Goal: Task Accomplishment & Management: Complete application form

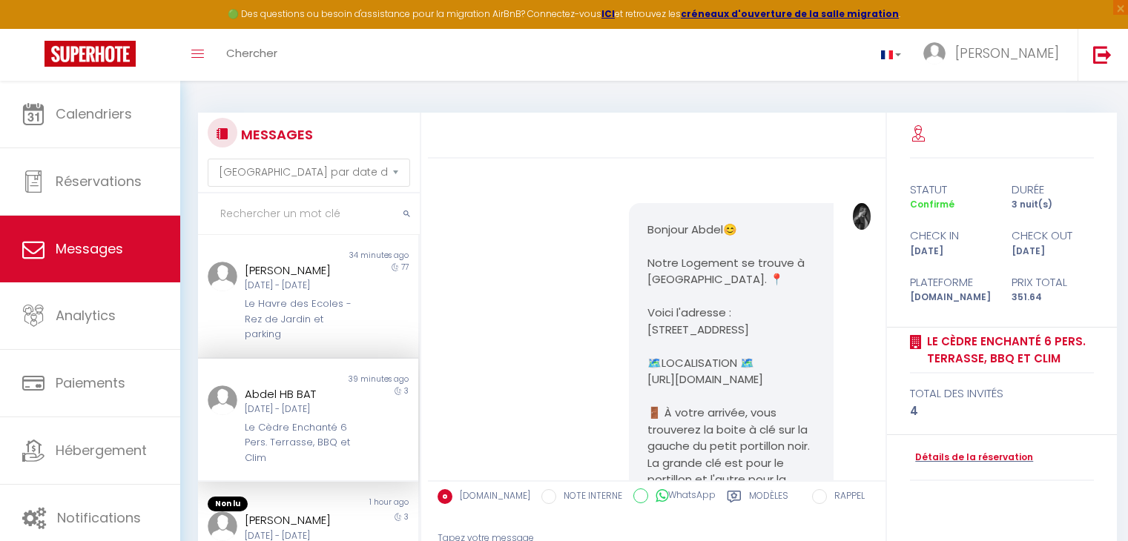
select select "message"
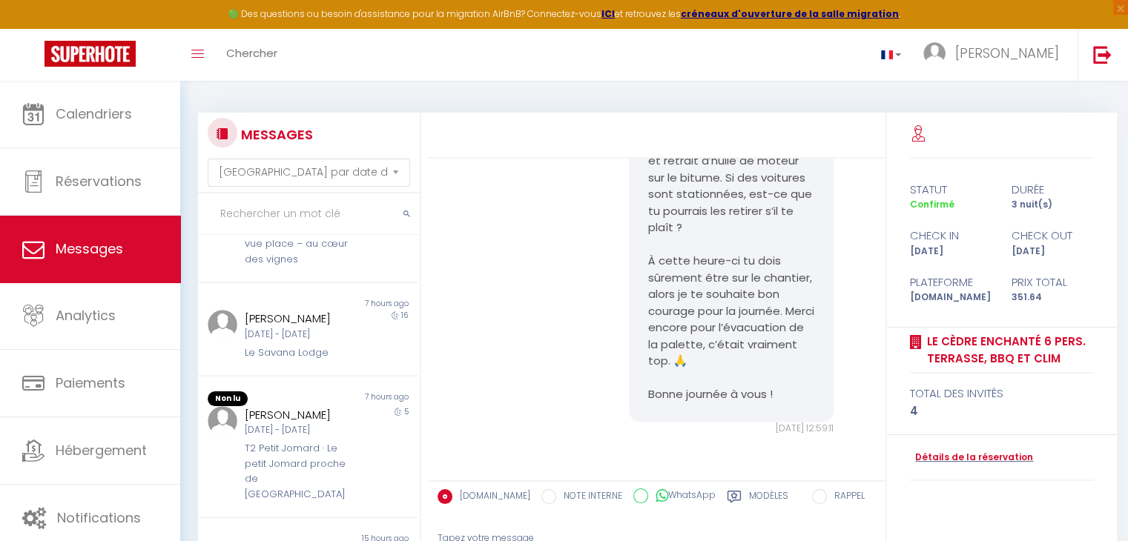
scroll to position [784, 0]
click at [251, 342] on div "[DATE] - [DATE]" at bounding box center [299, 335] width 109 height 14
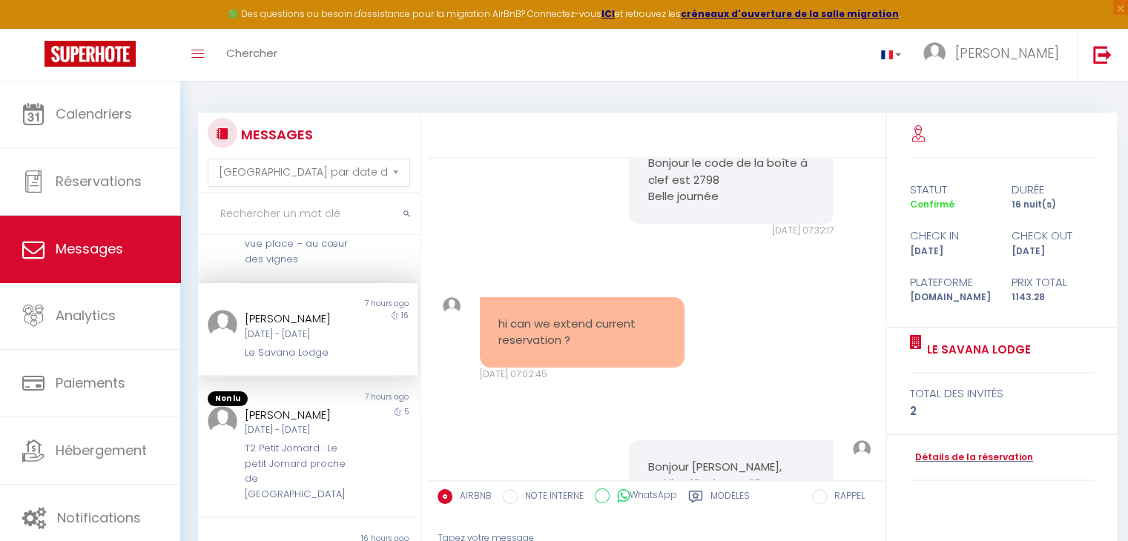
scroll to position [7396, 0]
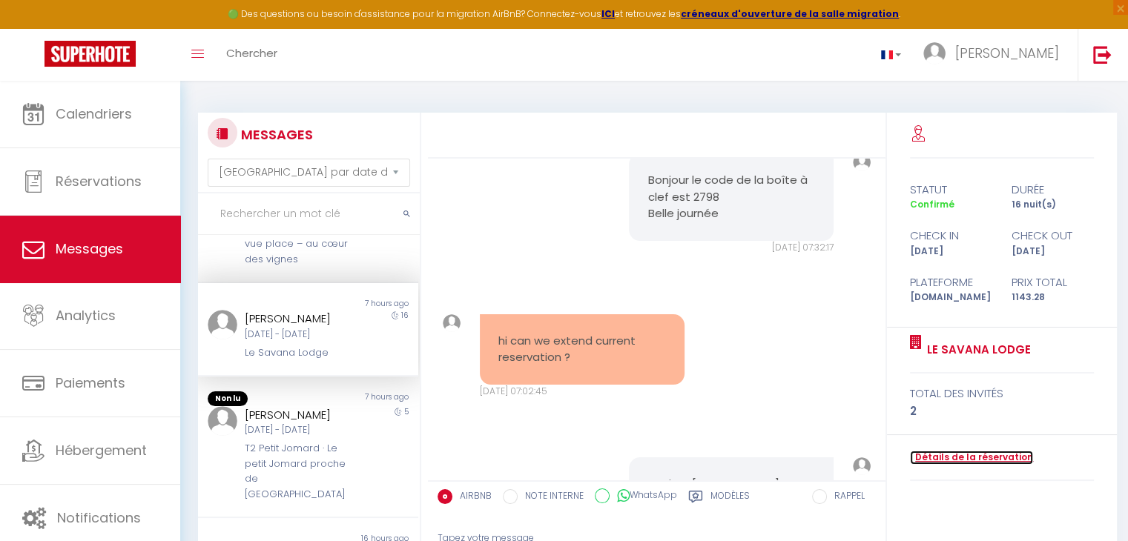
click at [967, 454] on link "Détails de la réservation" at bounding box center [971, 458] width 123 height 14
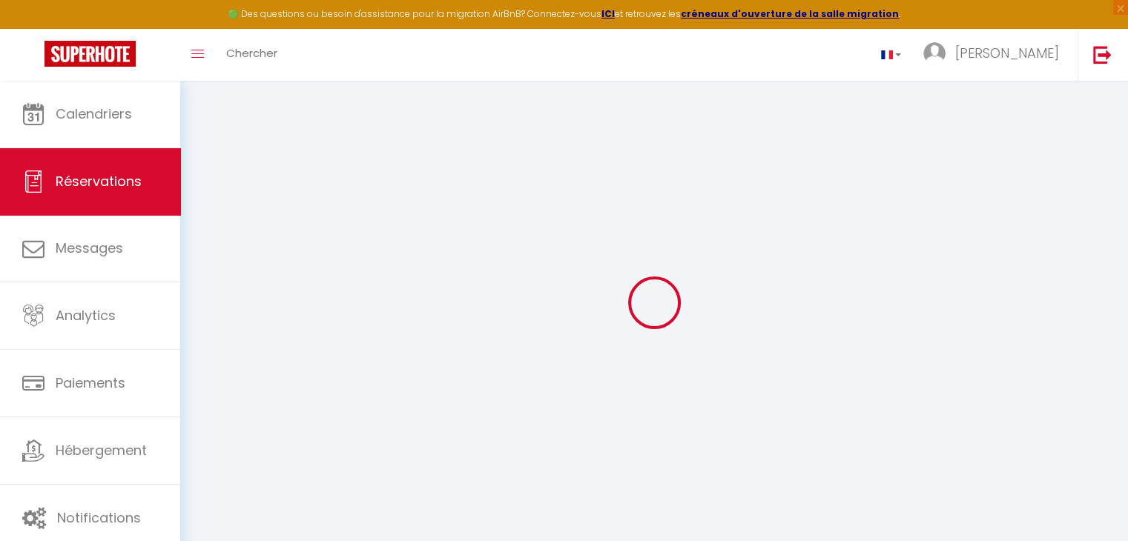
type input "[PERSON_NAME]"
type input "Trzaska"
type input "[EMAIL_ADDRESS][DOMAIN_NAME]"
type input "[PERSON_NAME][EMAIL_ADDRESS][DOMAIN_NAME]"
type input "[PHONE_NUMBER]"
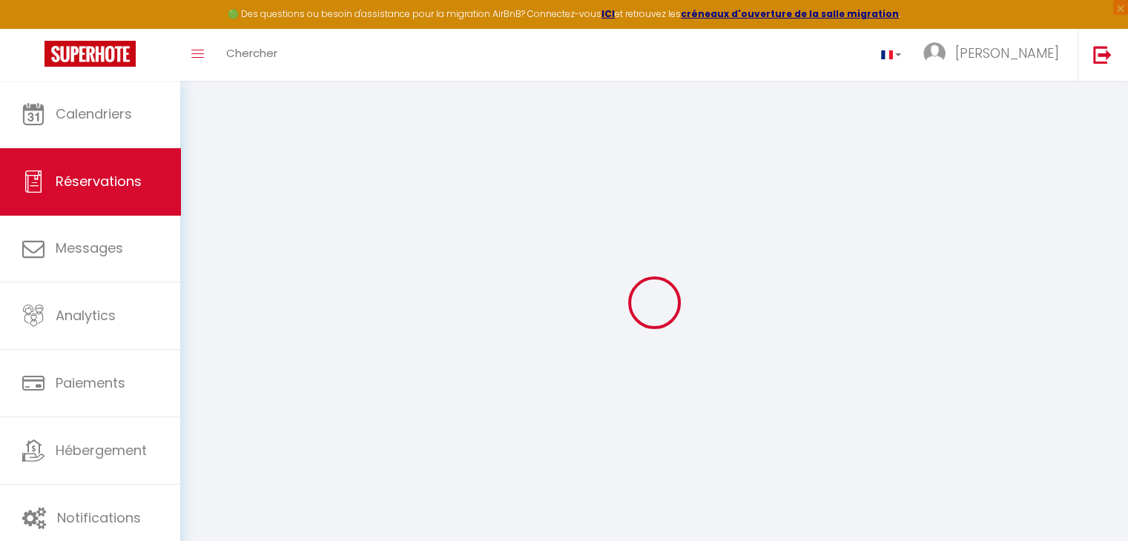
type input "[PHONE_NUMBER]"
select select
type input "132.2"
select select "15321"
select select "1"
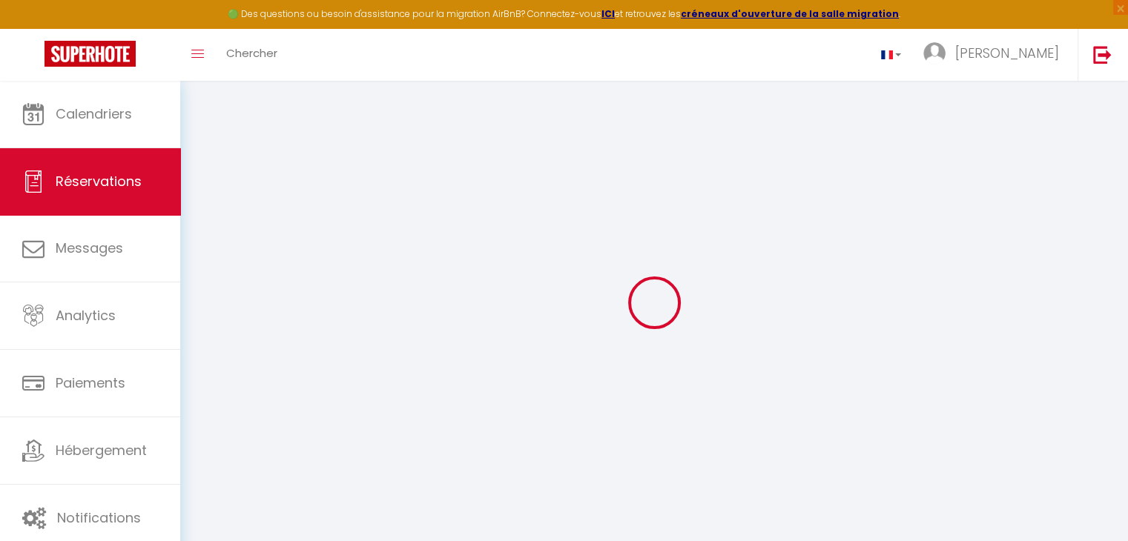
select select
type input "2"
select select "12"
select select
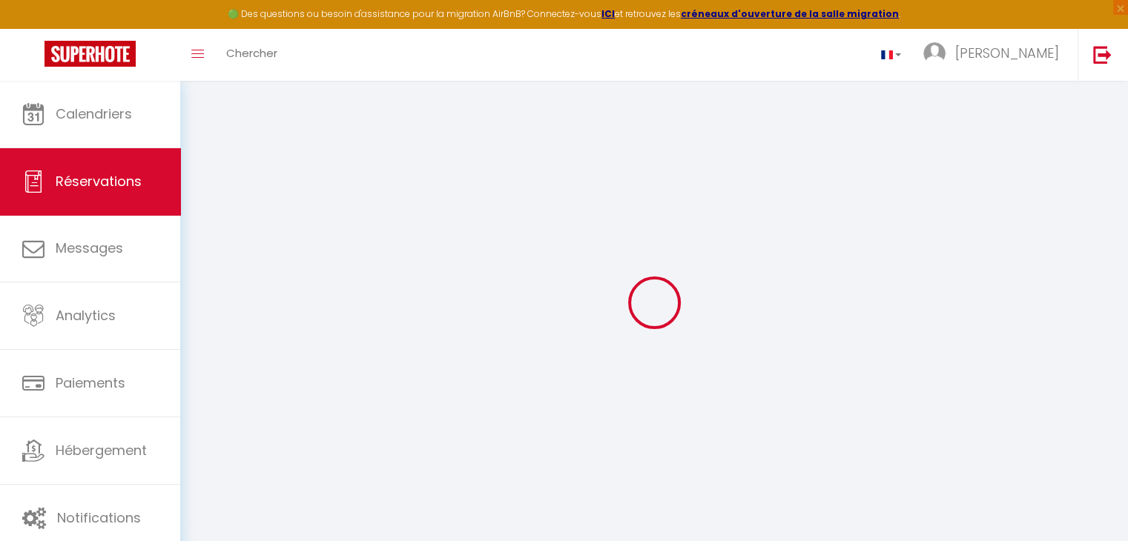
type input "1085"
checkbox input "false"
select select "1"
type input "0"
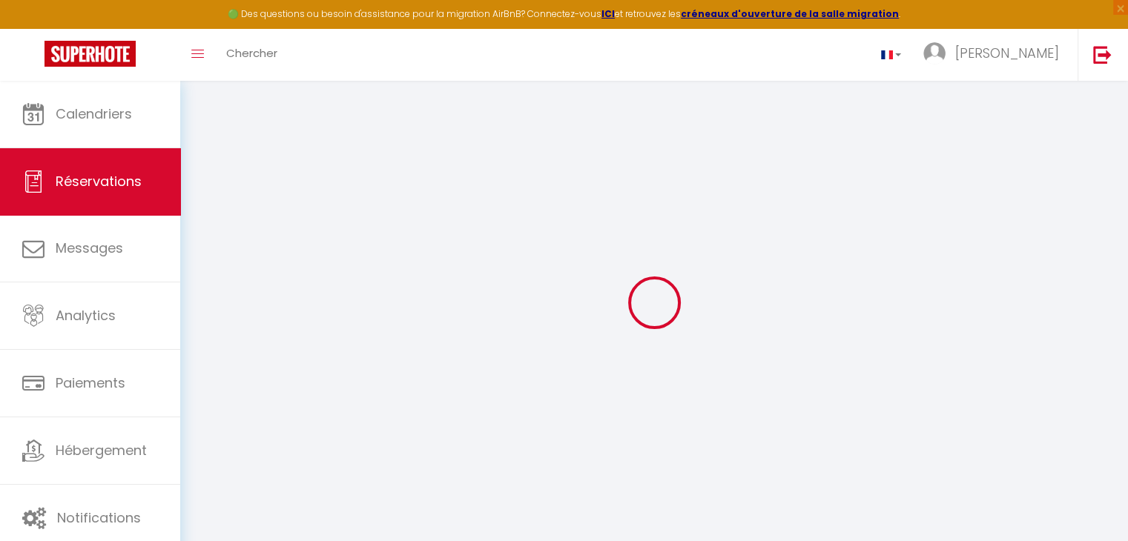
type input "0"
select select
select select "15"
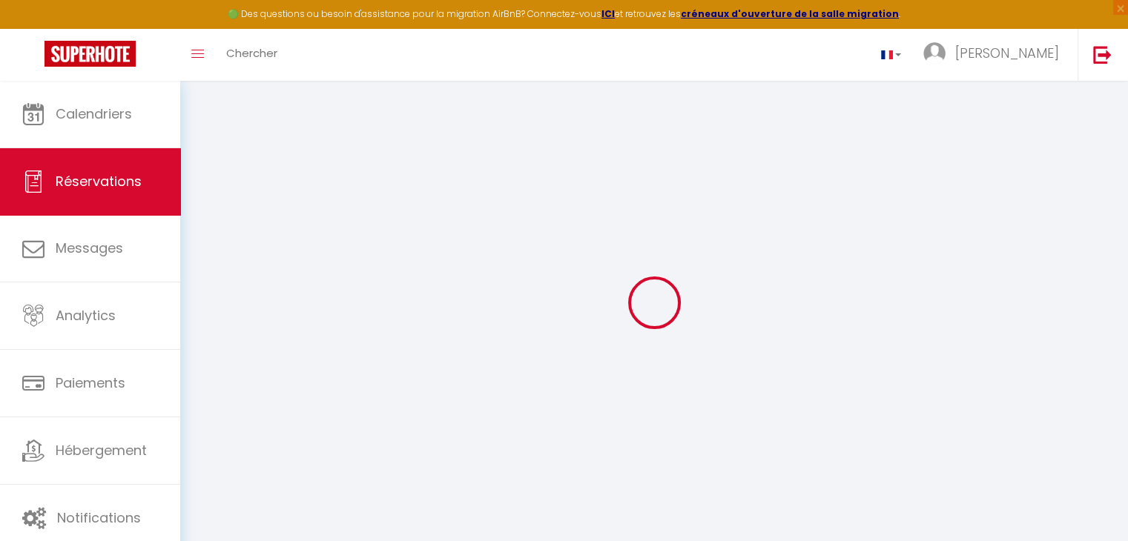
checkbox input "false"
select select
checkbox input "false"
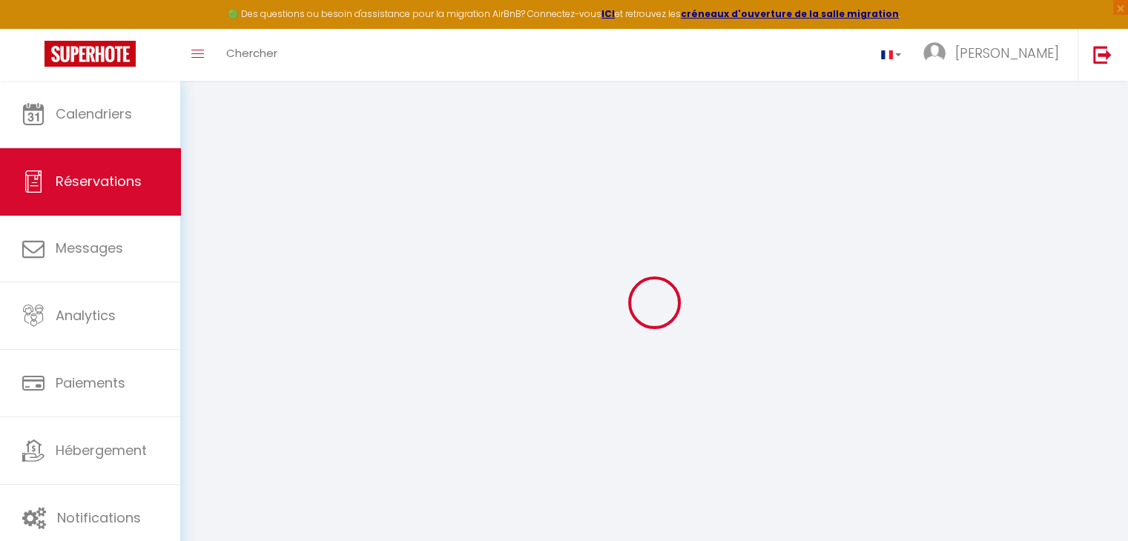
select select
checkbox input "false"
select select
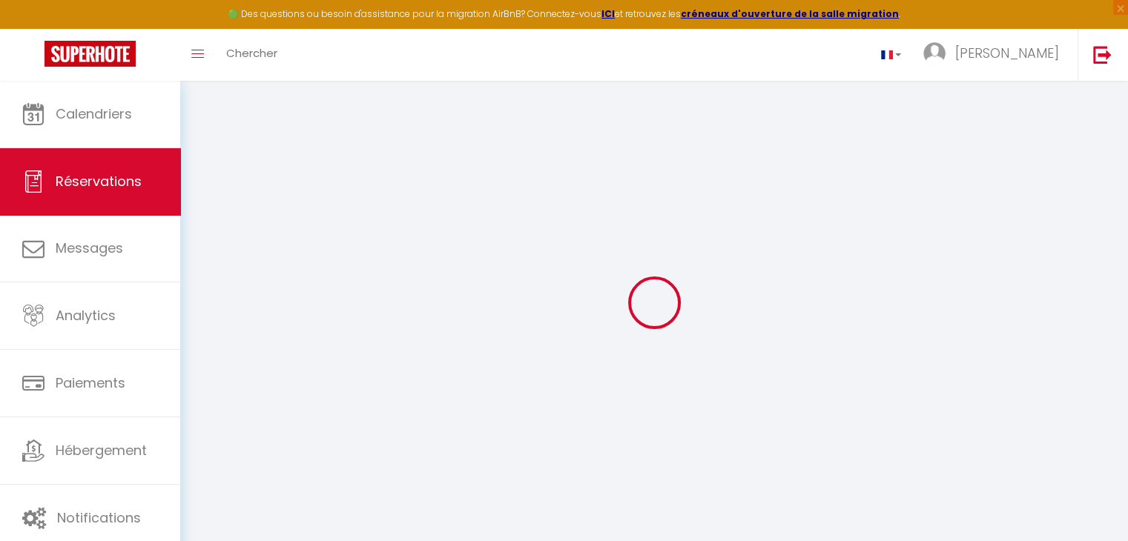
select select
checkbox input "false"
type textarea "-"
type textarea "Préparer 2 lits simples"
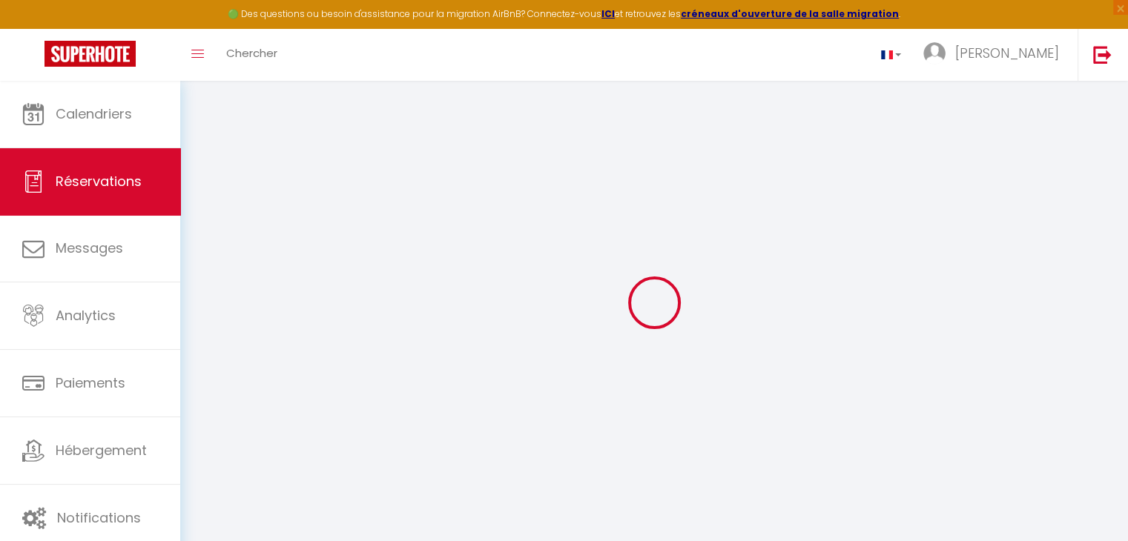
select select
type input "35"
type input "23.28"
select select
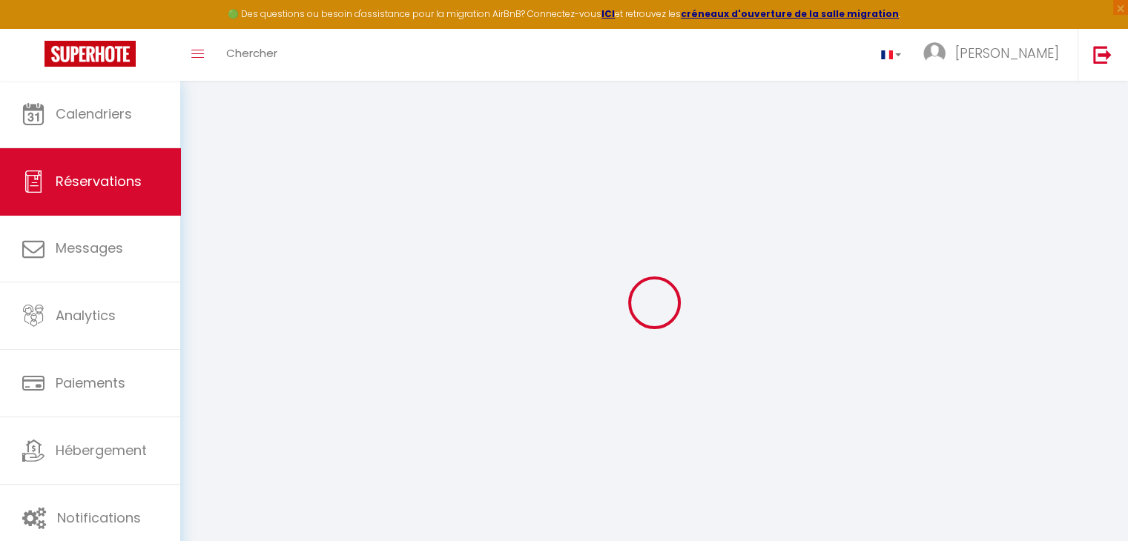
checkbox input "false"
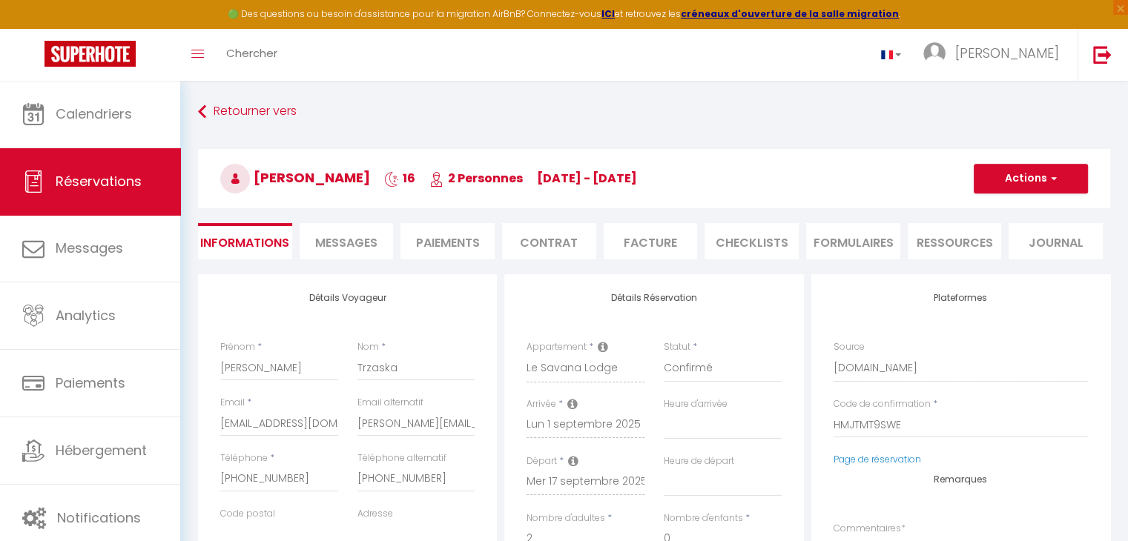
select select
checkbox input "false"
select select "16:00"
select select "10:00"
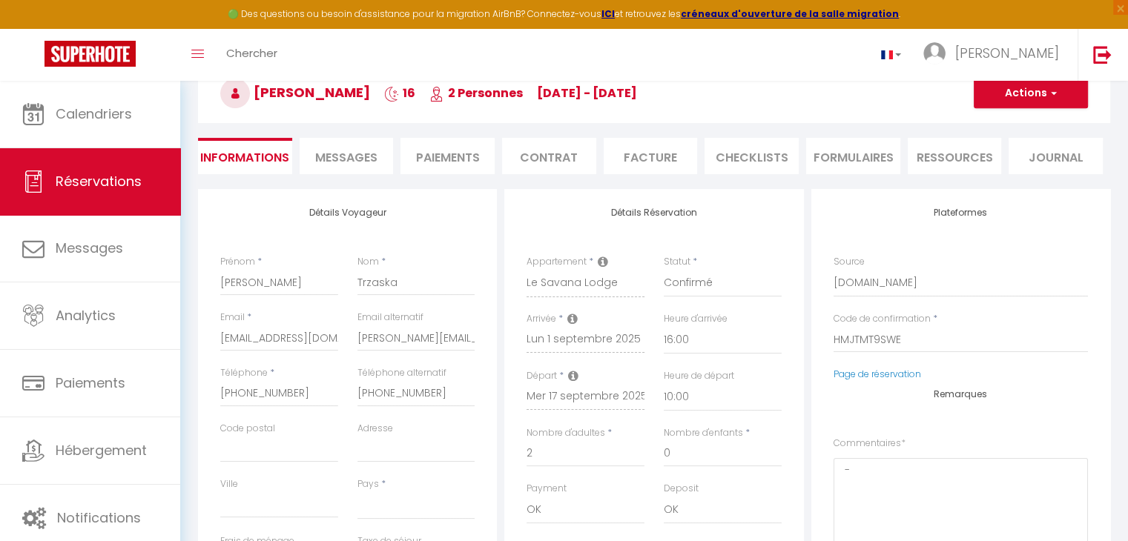
scroll to position [88, 0]
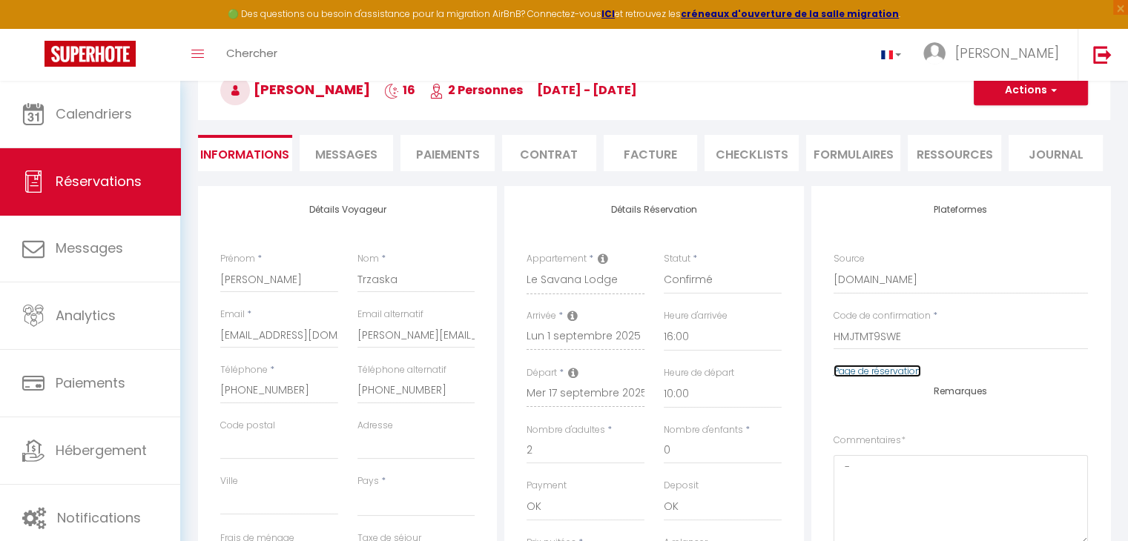
click at [869, 365] on link "Page de réservation" at bounding box center [876, 371] width 87 height 13
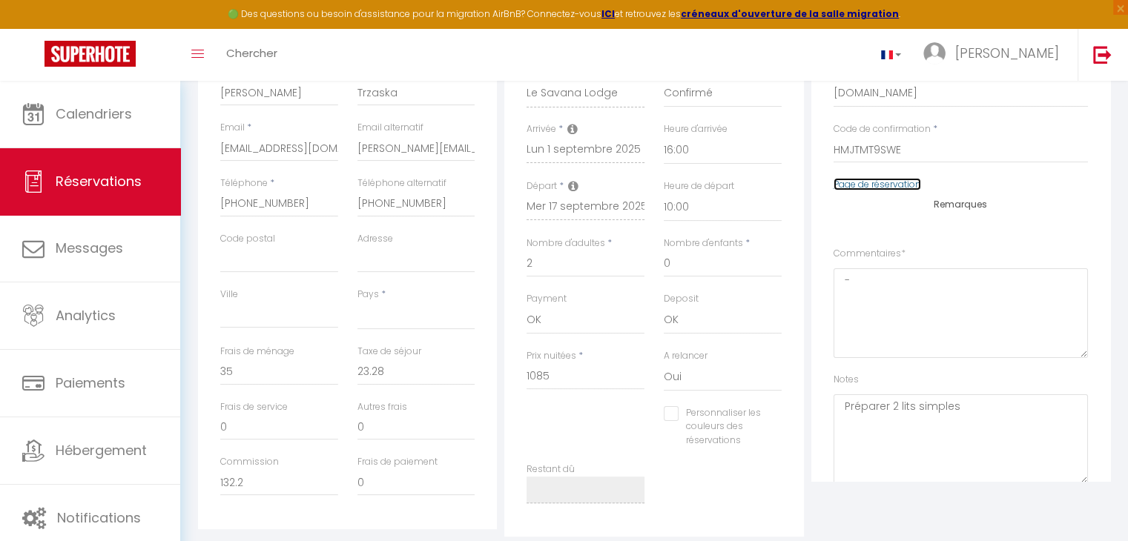
scroll to position [0, 0]
